Goal: Task Accomplishment & Management: Manage account settings

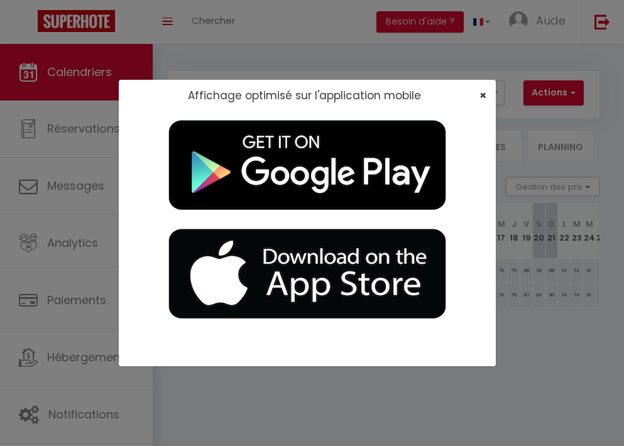
click at [482, 94] on span "×" at bounding box center [483, 95] width 7 height 16
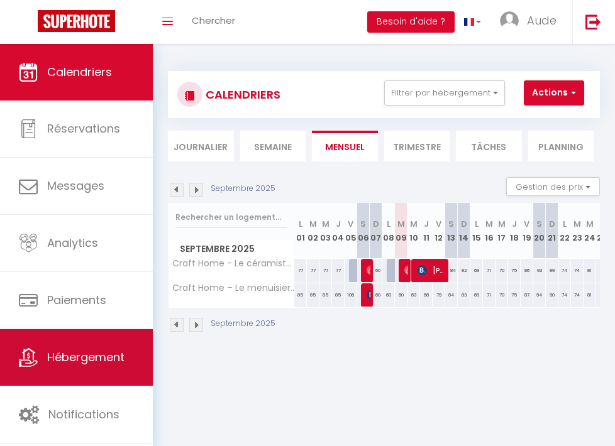
click at [120, 356] on span "Hébergement" at bounding box center [85, 357] width 77 height 16
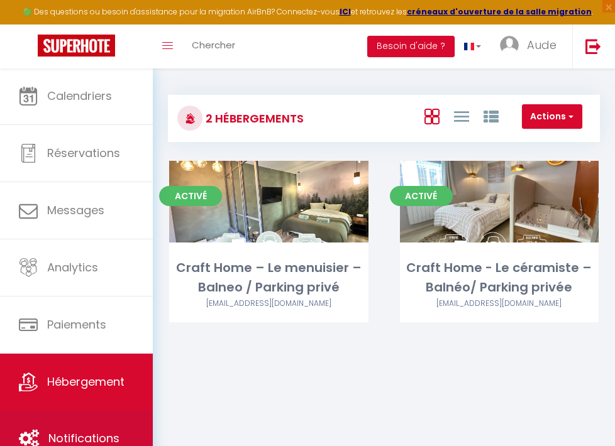
click at [96, 439] on span "Notifications" at bounding box center [83, 439] width 71 height 16
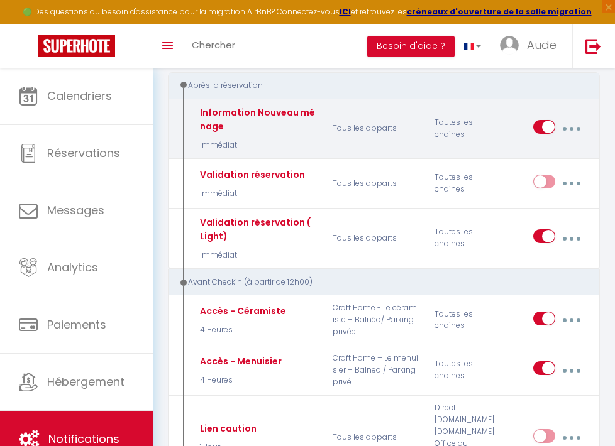
scroll to position [170, 0]
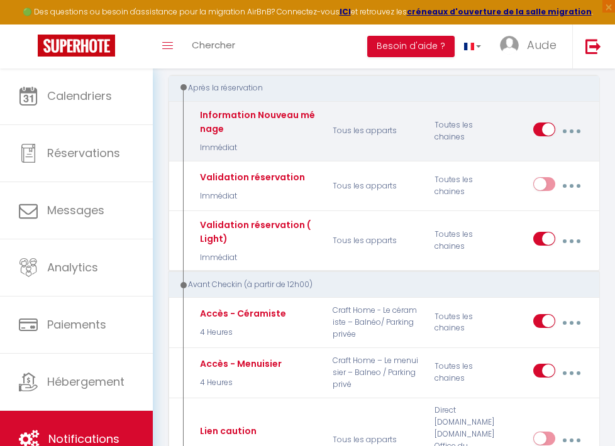
click at [549, 128] on input "checkbox" at bounding box center [544, 132] width 22 height 19
checkbox input "false"
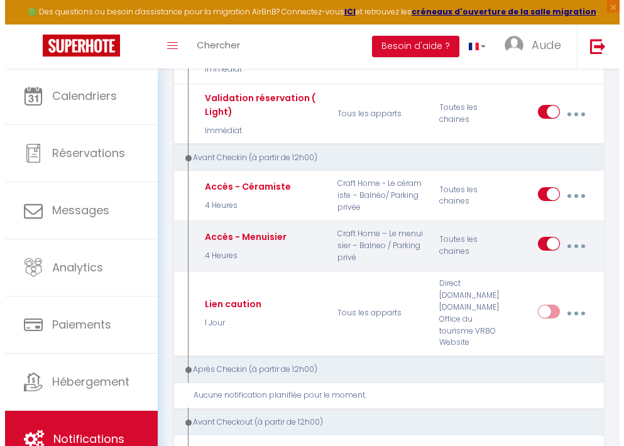
scroll to position [377, 0]
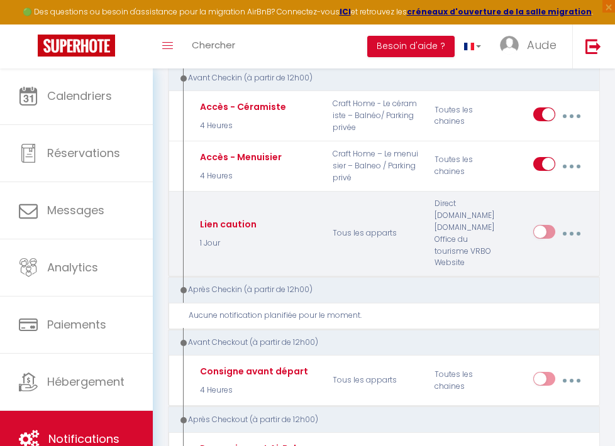
click at [546, 233] on input "checkbox" at bounding box center [544, 234] width 22 height 19
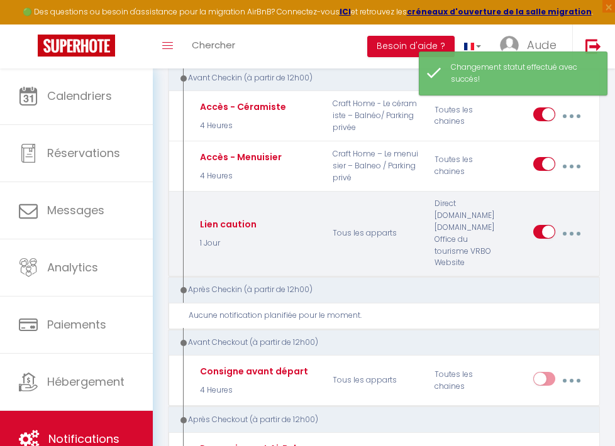
click at [546, 233] on input "checkbox" at bounding box center [544, 234] width 22 height 19
checkbox input "false"
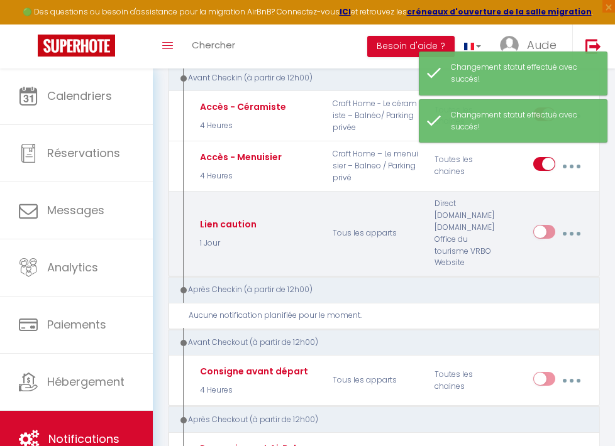
click at [570, 232] on icon "button" at bounding box center [571, 234] width 4 height 4
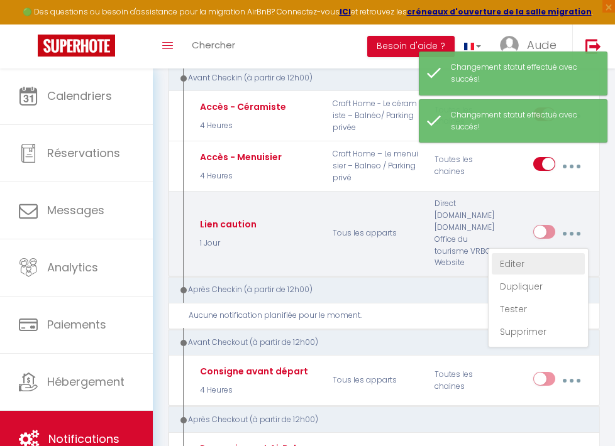
click at [541, 262] on link "Editer" at bounding box center [538, 263] width 93 height 21
type input "Lien caution"
select select "1 Jour"
checkbox input "false"
checkbox montagne "false"
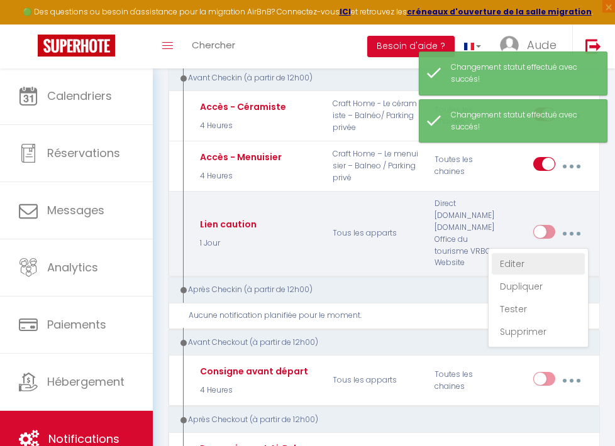
checkbox input "false"
checkbox France "false"
checkbox input "false"
checkbox iCal "false"
checkbox input "false"
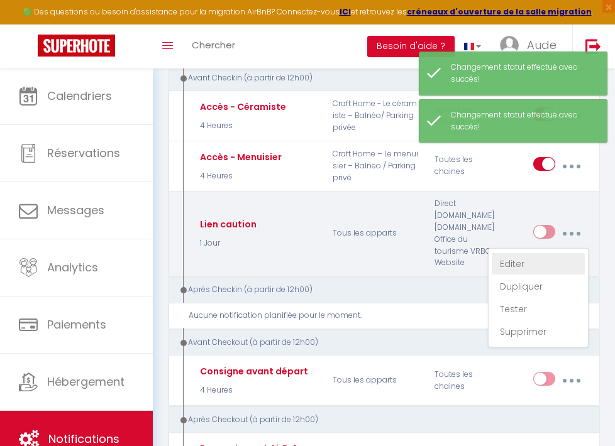
checkbox input "false"
select select "if_booking_is_paid"
checkbox input "true"
checkbox input "false"
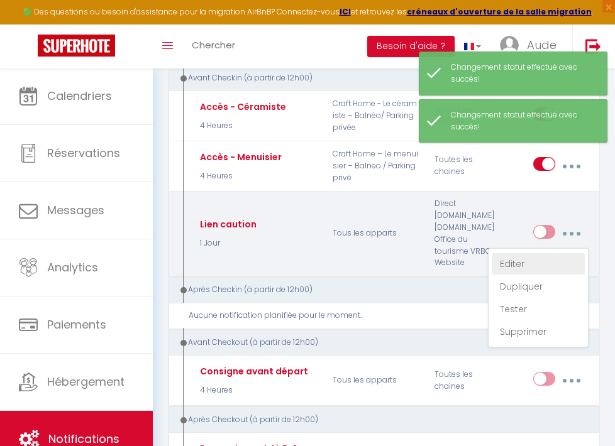
checkbox input "false"
radio input "true"
type input "Lien caution - [RENTAL:NAME]"
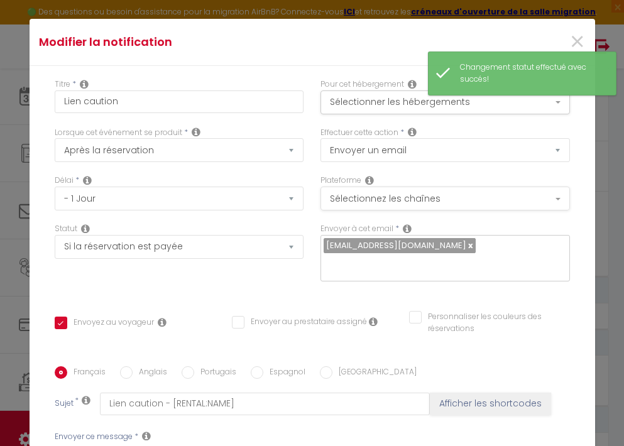
click at [410, 196] on button "Sélectionnez les chaînes" at bounding box center [446, 199] width 250 height 24
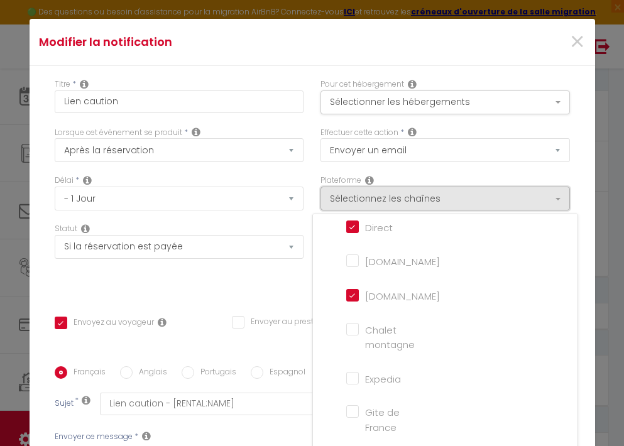
scroll to position [85, 0]
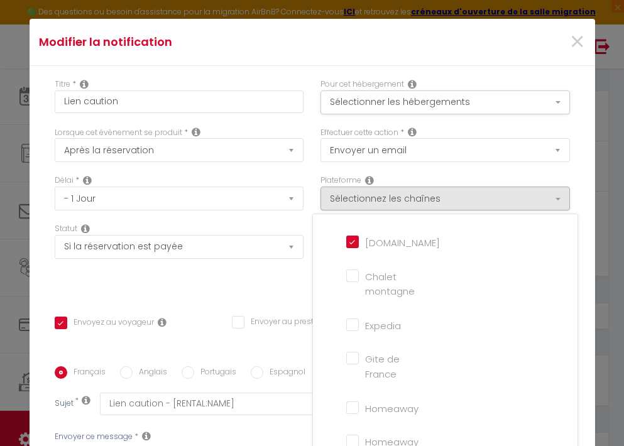
click at [348, 243] on input "[DOMAIN_NAME]" at bounding box center [382, 241] width 72 height 13
checkbox input "false"
checkbox input "true"
checkbox input "false"
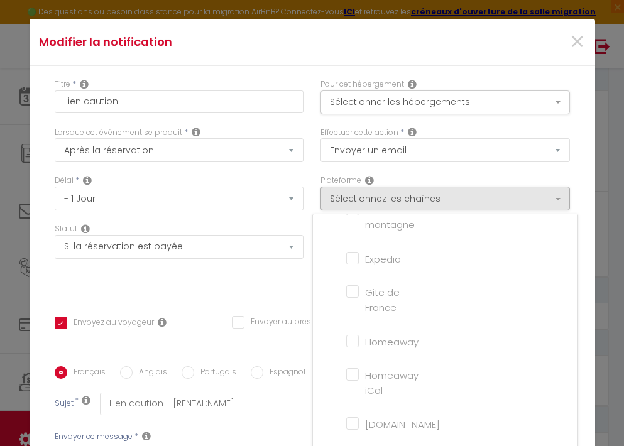
scroll to position [282, 0]
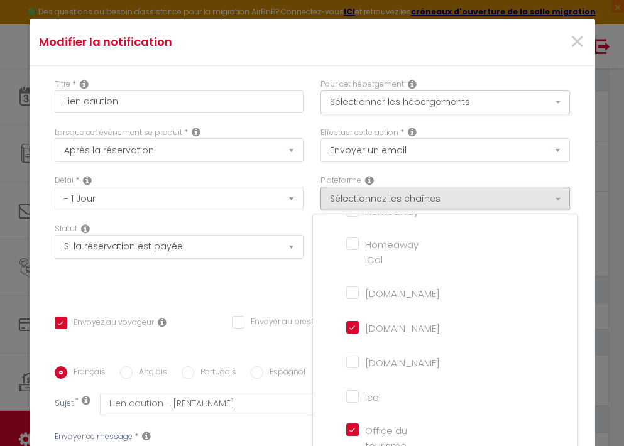
click at [348, 324] on input "[DOMAIN_NAME]" at bounding box center [382, 327] width 72 height 13
checkbox input "false"
checkbox input "true"
checkbox input "false"
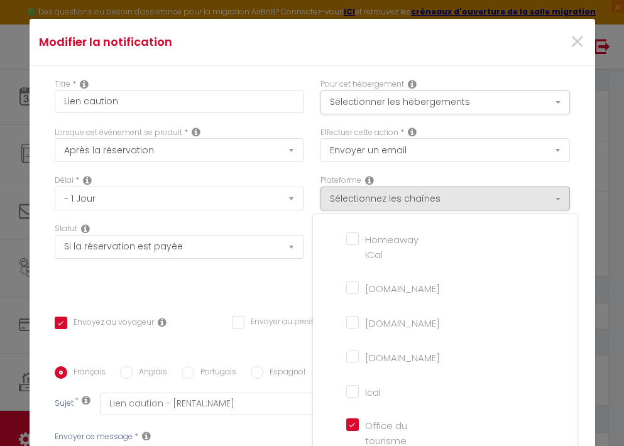
scroll to position [160, 0]
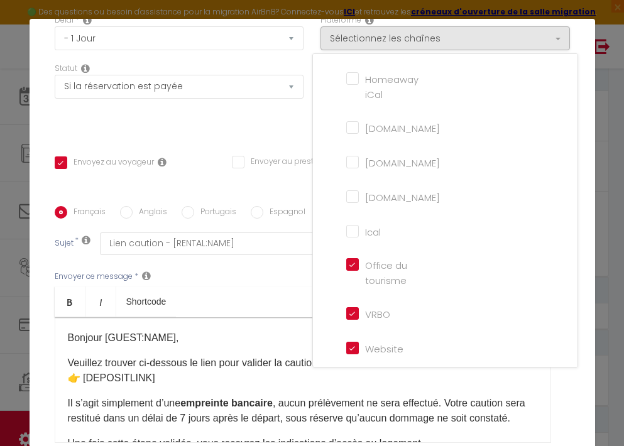
click at [346, 308] on input "VRBO" at bounding box center [382, 313] width 72 height 13
checkbox input "false"
checkbox input "true"
checkbox input "false"
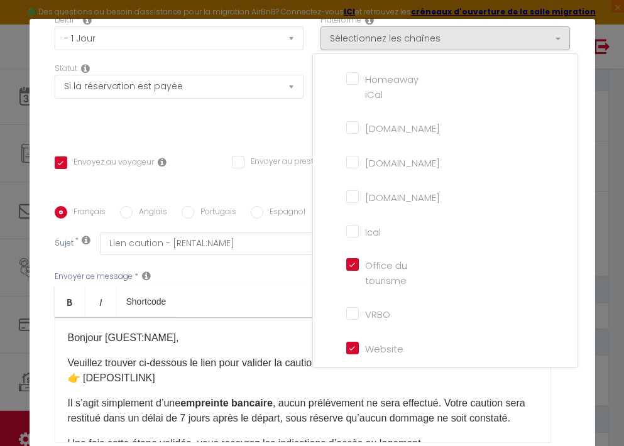
click at [346, 258] on tourisme "Office du tourisme" at bounding box center [382, 264] width 72 height 13
checkbox tourisme "false"
checkbox input "true"
checkbox input "false"
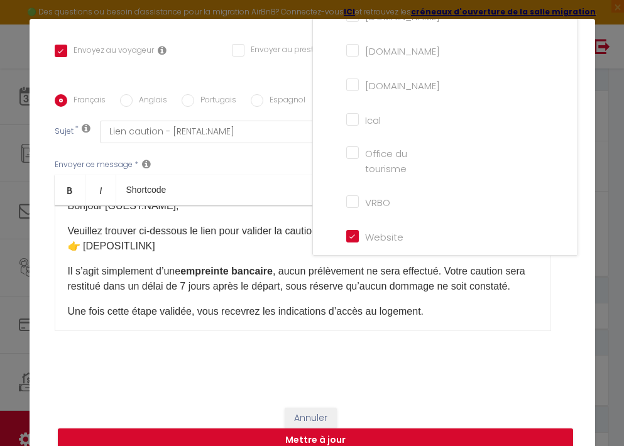
scroll to position [76, 0]
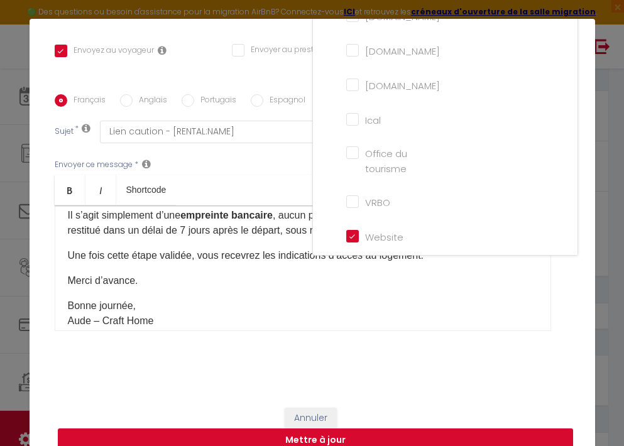
click at [360, 438] on button "Mettre à jour" at bounding box center [315, 441] width 515 height 24
checkbox input "true"
checkbox input "false"
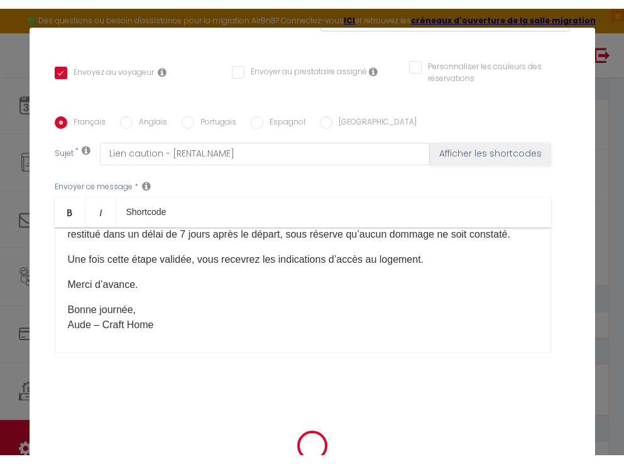
scroll to position [251, 0]
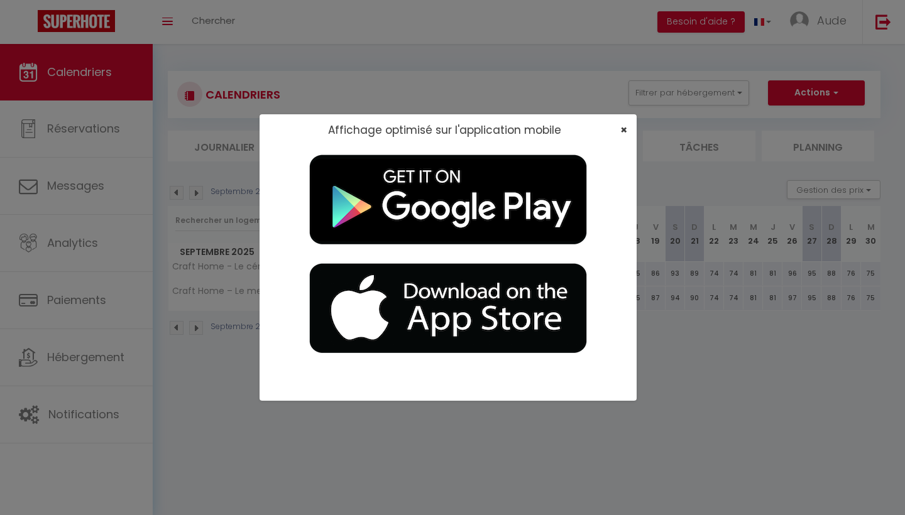
click at [621, 128] on span "×" at bounding box center [623, 130] width 7 height 16
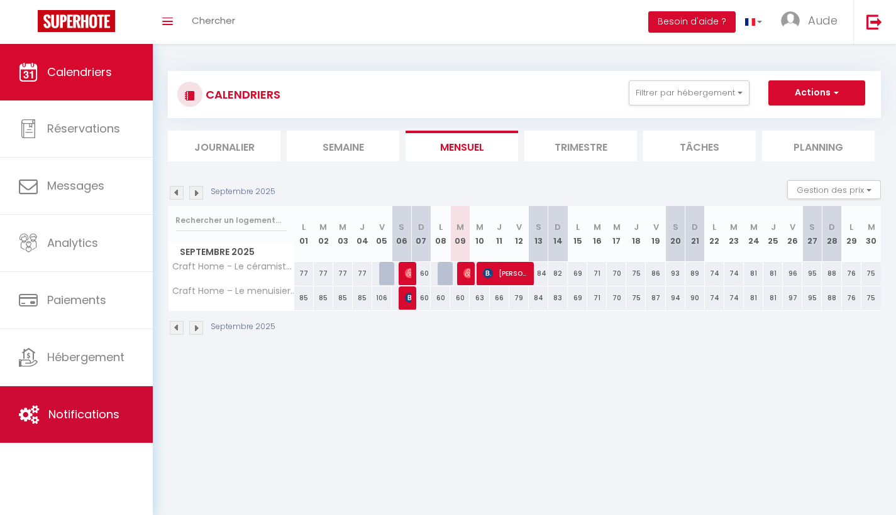
click at [102, 417] on span "Notifications" at bounding box center [83, 415] width 71 height 16
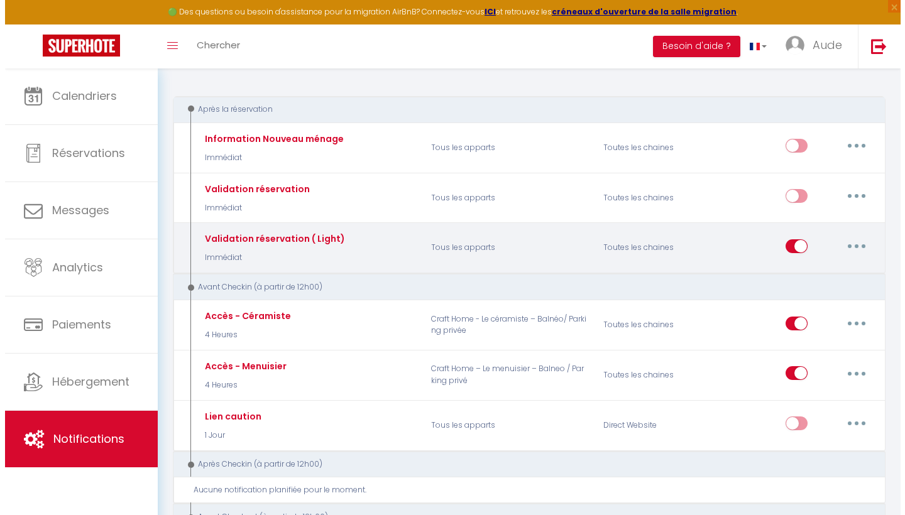
scroll to position [123, 0]
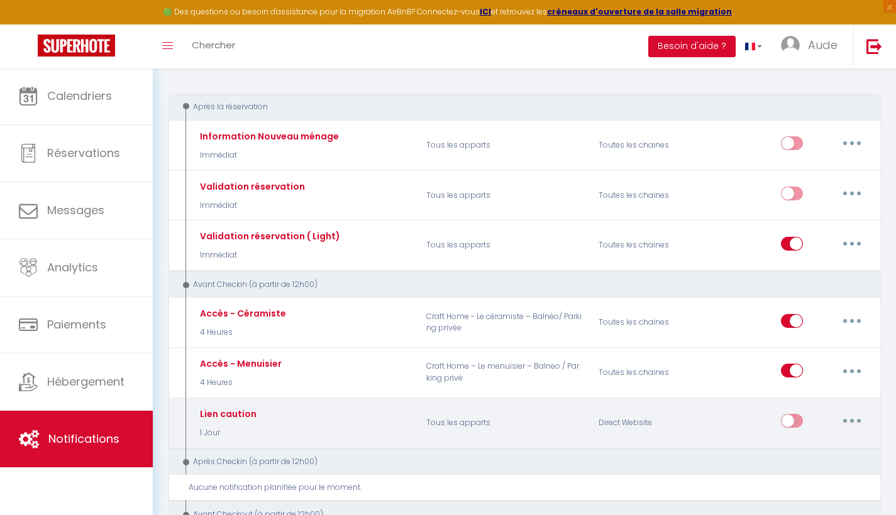
click at [624, 414] on button "button" at bounding box center [851, 421] width 35 height 20
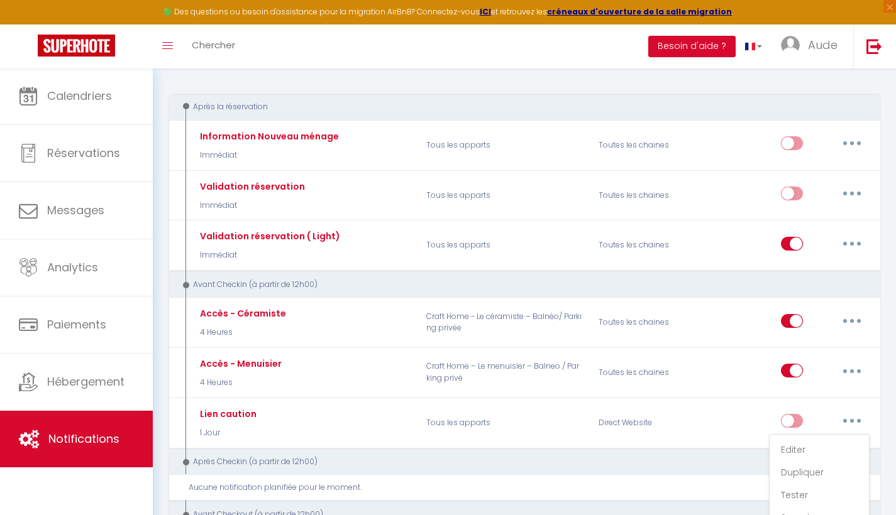
click at [624, 445] on link "Editer" at bounding box center [818, 449] width 93 height 21
type input "Lien caution"
select select "1 Jour"
checkbox input "false"
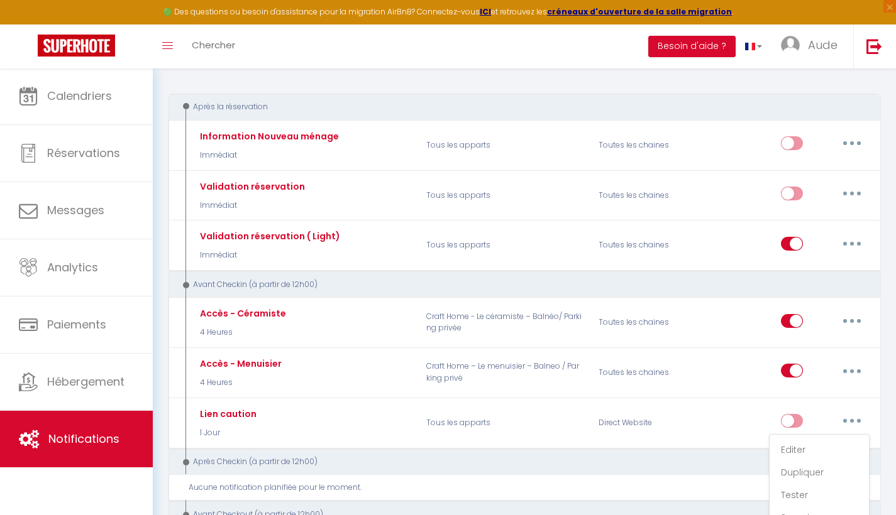
checkbox montagne "false"
checkbox input "false"
checkbox France "false"
checkbox input "false"
checkbox iCal "false"
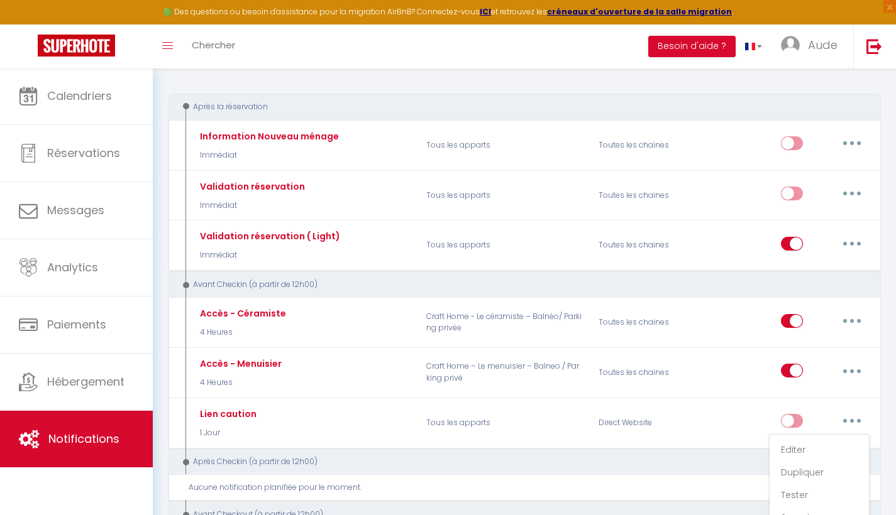
checkbox input "false"
checkbox tourisme "false"
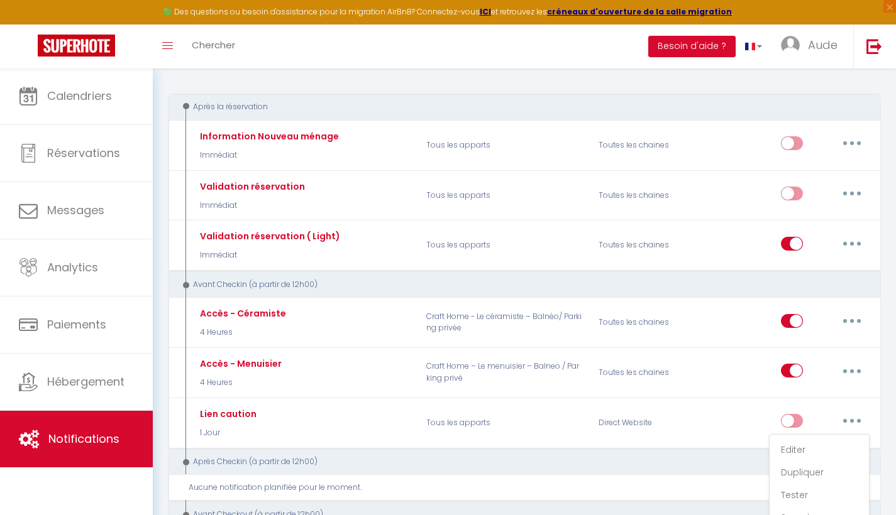
checkbox input "false"
select select "if_booking_is_paid"
checkbox input "true"
checkbox input "false"
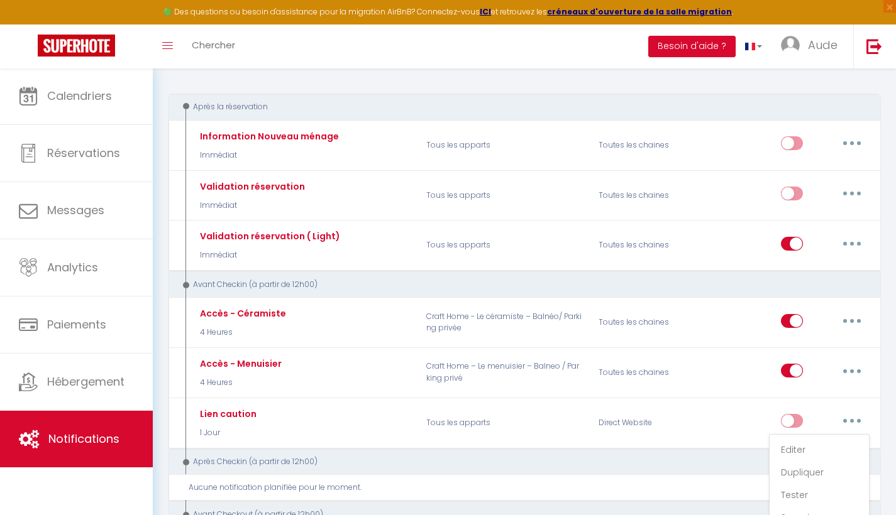
radio input "true"
type input "Lien caution - [RENTAL:NAME]"
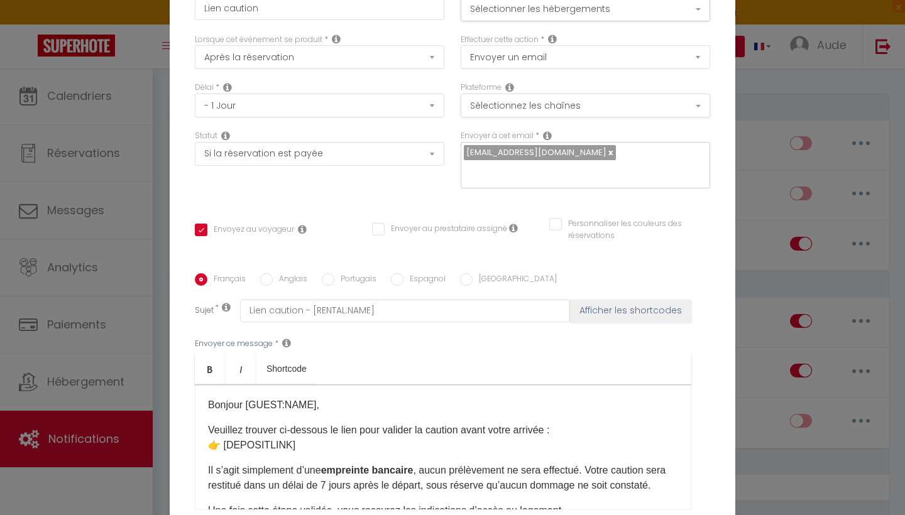
click at [566, 106] on button "Sélectionnez les chaînes" at bounding box center [586, 106] width 250 height 24
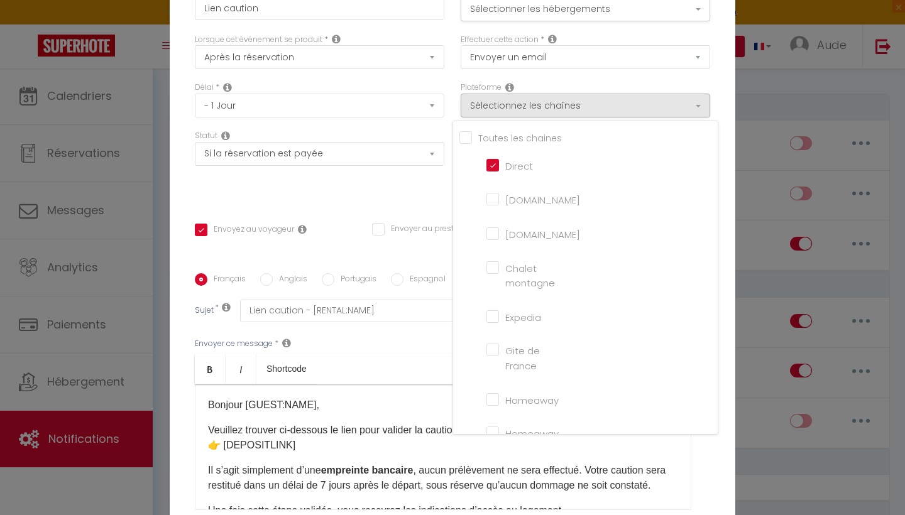
click at [522, 234] on input "[DOMAIN_NAME]" at bounding box center [523, 233] width 72 height 13
checkbox input "true"
checkbox input "false"
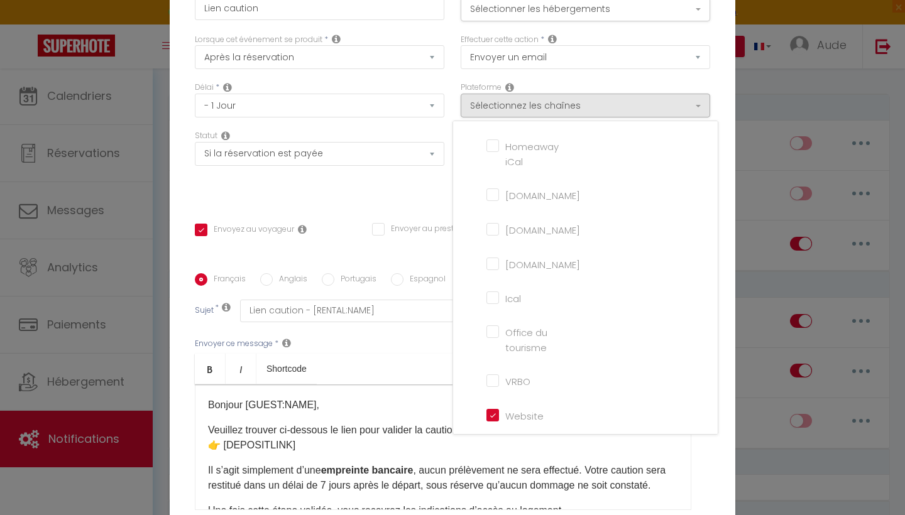
scroll to position [128, 0]
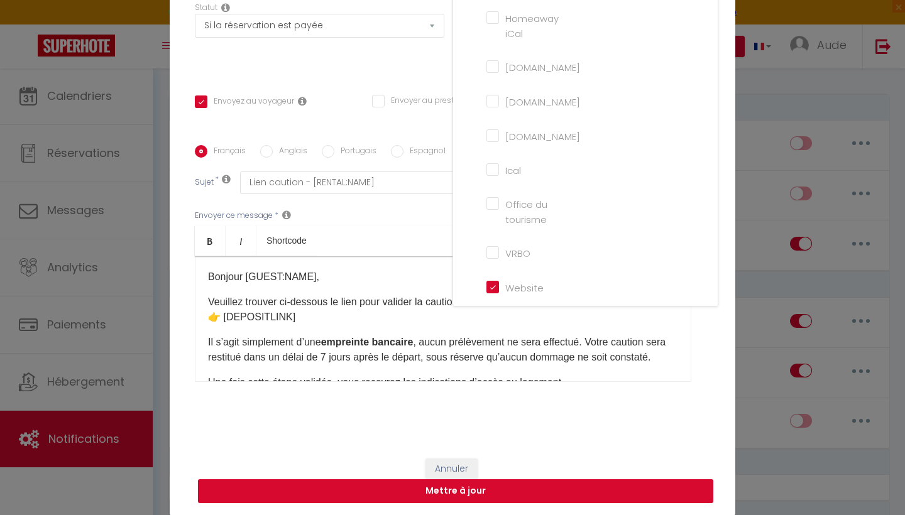
click at [570, 446] on button "Mettre à jour" at bounding box center [455, 492] width 515 height 24
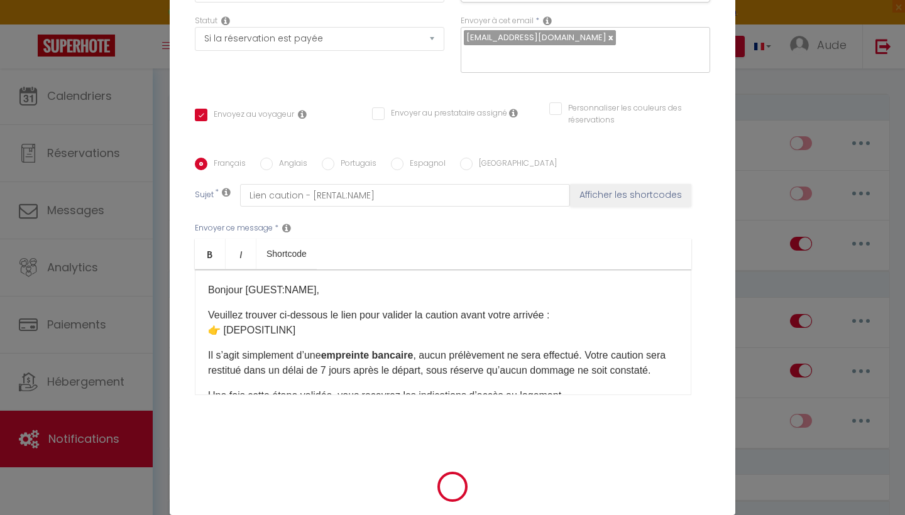
checkbox input "true"
checkbox input "false"
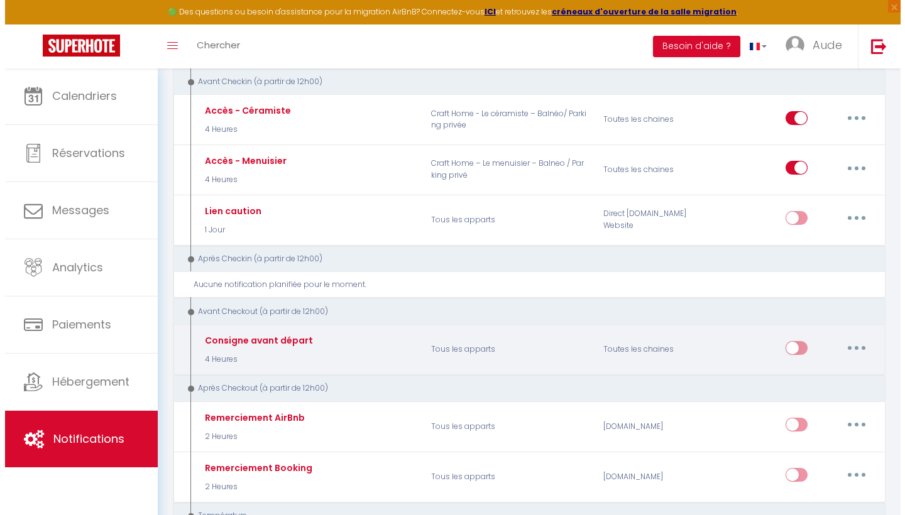
scroll to position [329, 0]
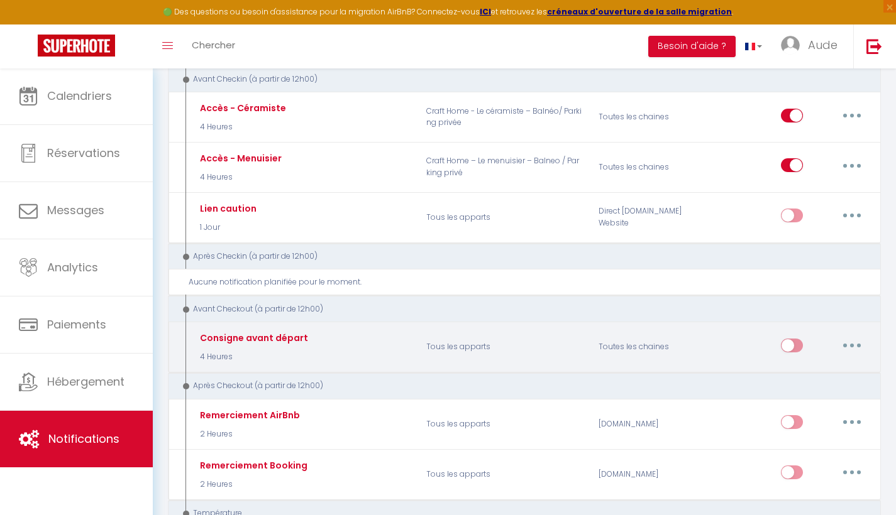
click at [624, 336] on button "button" at bounding box center [851, 346] width 35 height 20
click at [624, 363] on link "Editer" at bounding box center [818, 373] width 93 height 21
type input "Consigne avant départ"
select select "4"
select select "4 Heures"
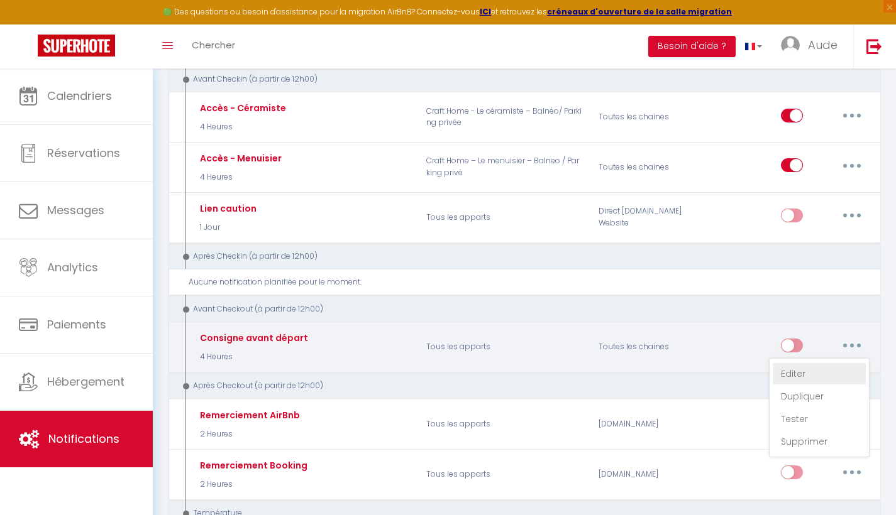
select select "if_booking_is_paid"
checkbox input "true"
checkbox input "false"
radio input "true"
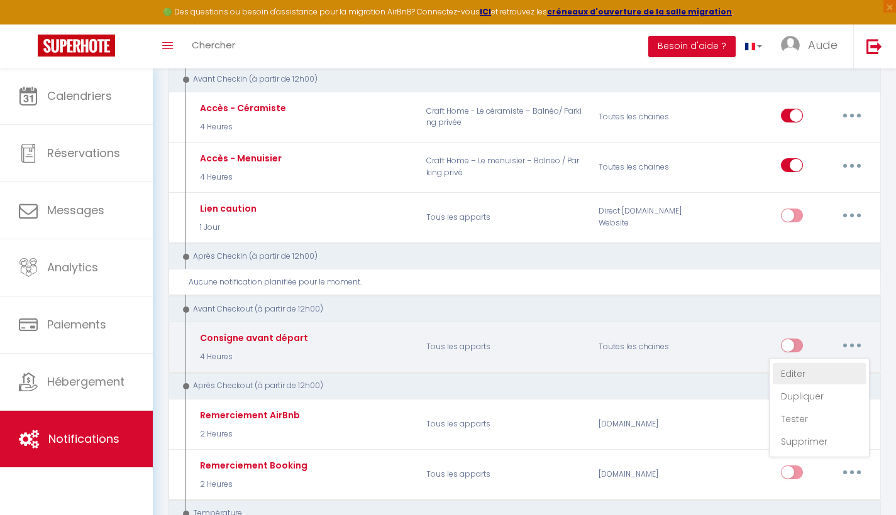
type input "Procédure pour votre départ - [RENTAL:NAME] - [GUEST:FIRST_NAME] [GUEST:NAME]"
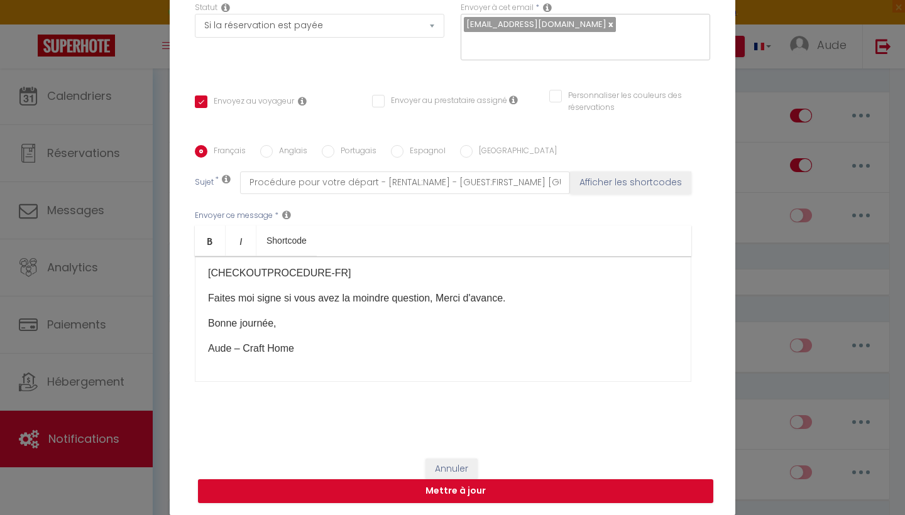
scroll to position [0, 0]
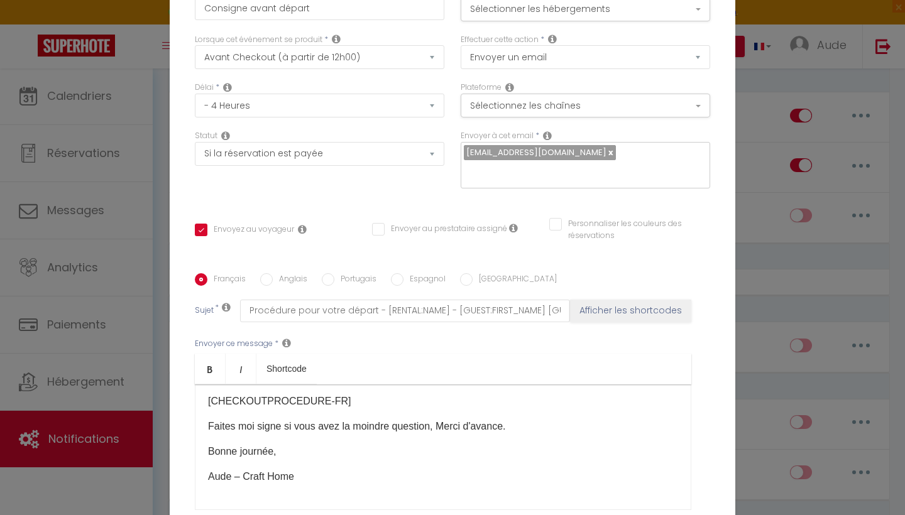
click at [624, 207] on div "Modifier la notification × Titre * Consigne avant départ Pour cet hébergement S…" at bounding box center [452, 257] width 905 height 515
click at [128, 95] on div "Modifier la notification × Titre * Consigne avant départ Pour cet hébergement S…" at bounding box center [452, 257] width 905 height 515
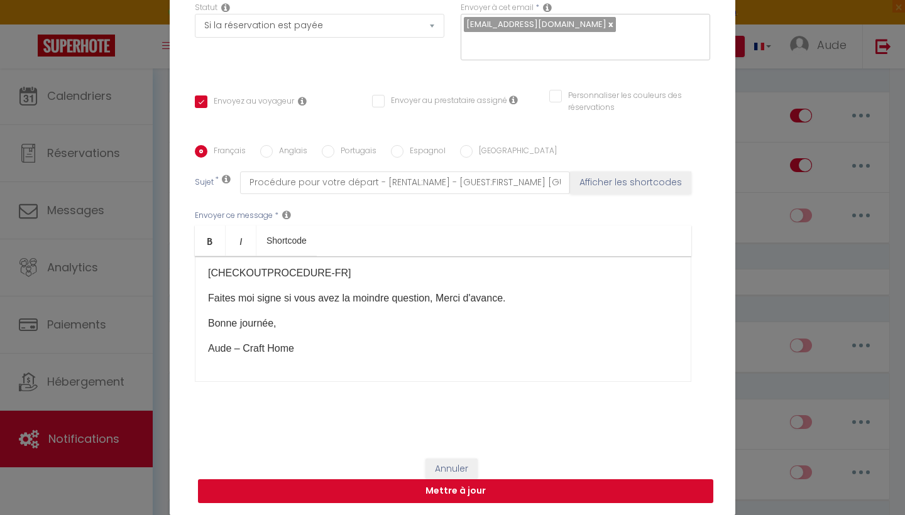
click at [500, 446] on button "Mettre à jour" at bounding box center [455, 492] width 515 height 24
checkbox input "true"
checkbox input "false"
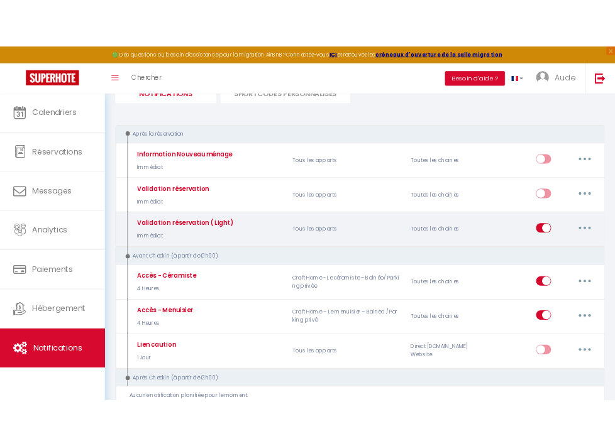
scroll to position [162, 0]
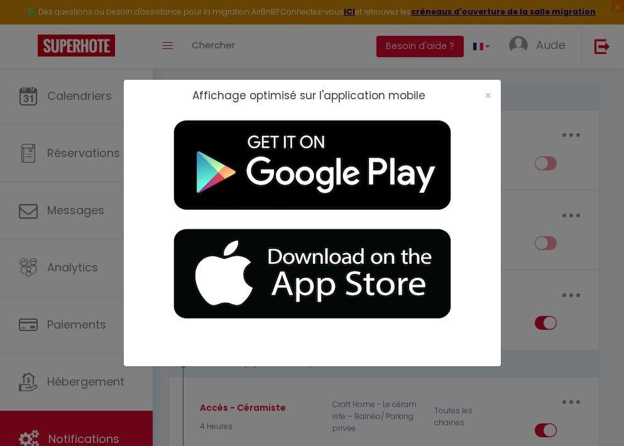
click at [485, 94] on span "×" at bounding box center [488, 95] width 7 height 16
